Goal: Browse casually

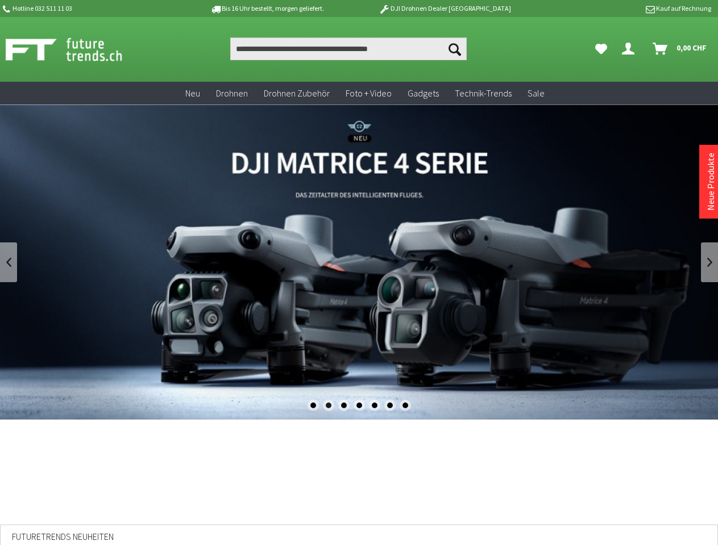
click at [313, 406] on div "1" at bounding box center [312, 405] width 11 height 11
click at [328, 406] on div "2" at bounding box center [328, 405] width 11 height 11
click at [343, 406] on div "3" at bounding box center [343, 405] width 11 height 11
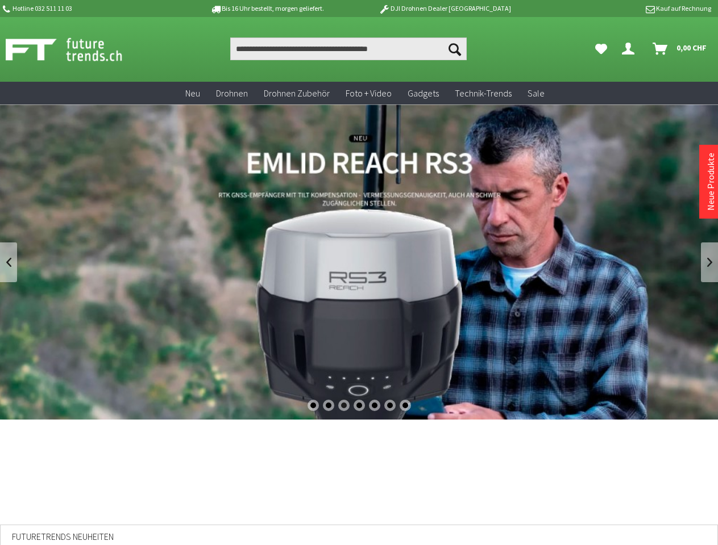
click at [359, 406] on div "4" at bounding box center [358, 405] width 11 height 11
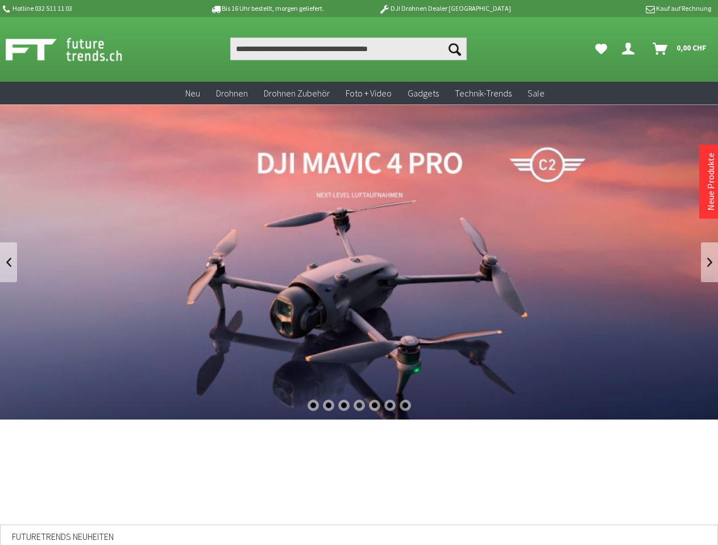
click at [374, 406] on div "5" at bounding box center [374, 405] width 11 height 11
click at [390, 406] on div "6" at bounding box center [389, 405] width 11 height 11
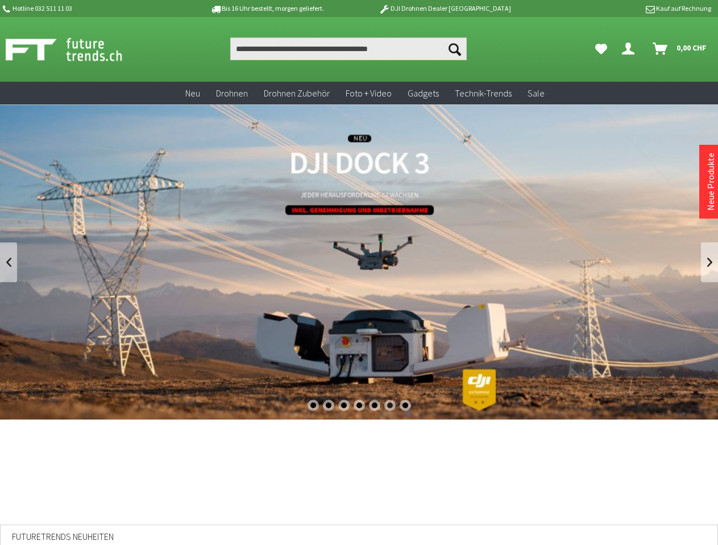
click at [405, 406] on div "7" at bounding box center [404, 405] width 11 height 11
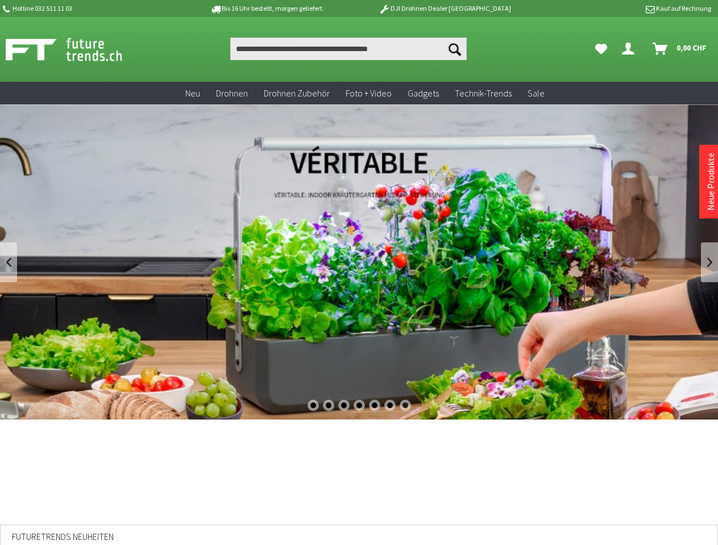
click at [9, 263] on link at bounding box center [8, 263] width 17 height 40
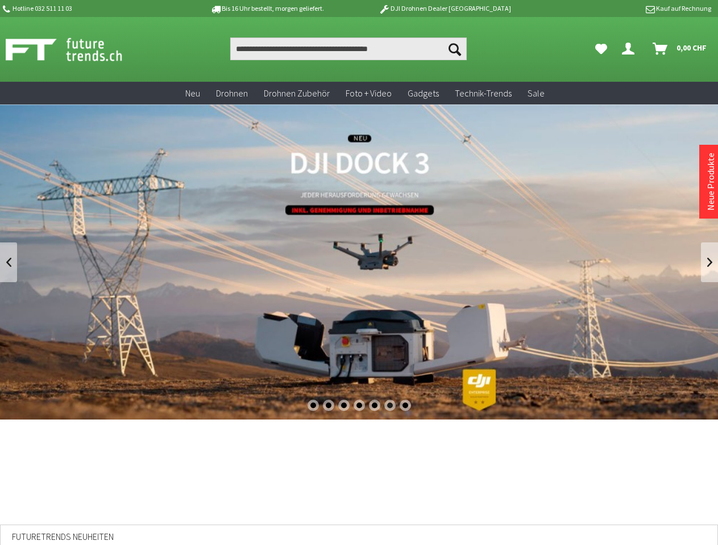
click at [709, 263] on link at bounding box center [709, 263] width 17 height 40
